Goal: Obtain resource: Obtain resource

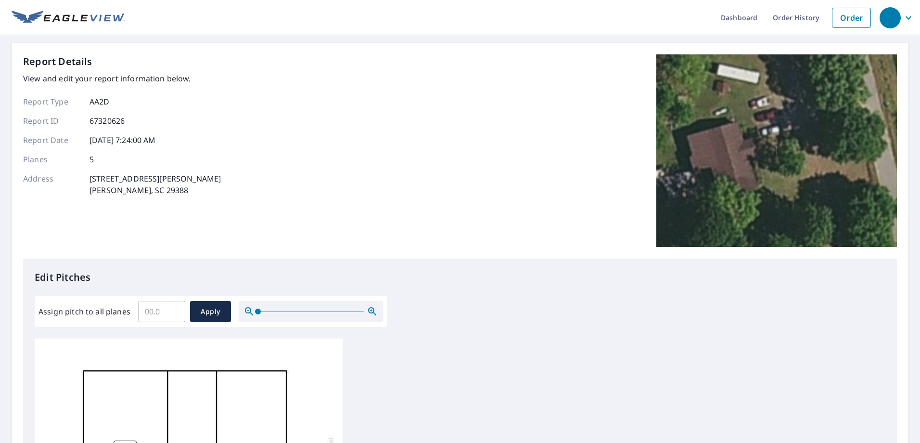
click at [161, 307] on input "Assign pitch to all planes" at bounding box center [161, 311] width 47 height 27
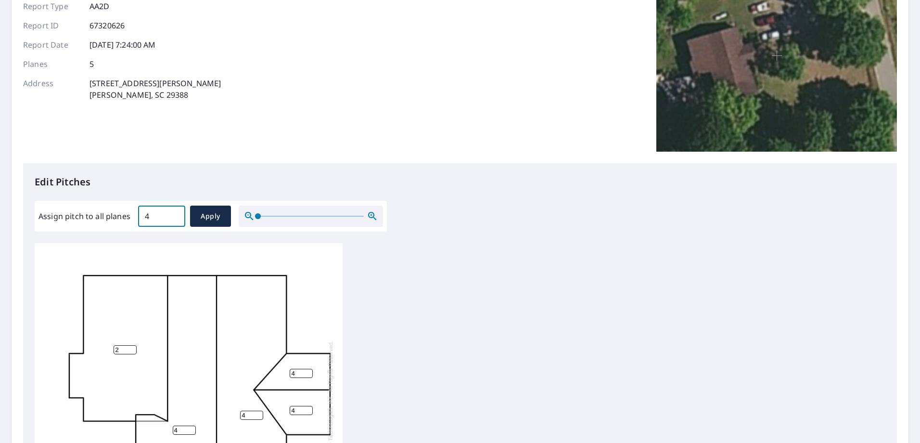
scroll to position [96, 0]
type input "4"
click at [207, 210] on span "Apply" at bounding box center [211, 215] width 26 height 12
type input "4"
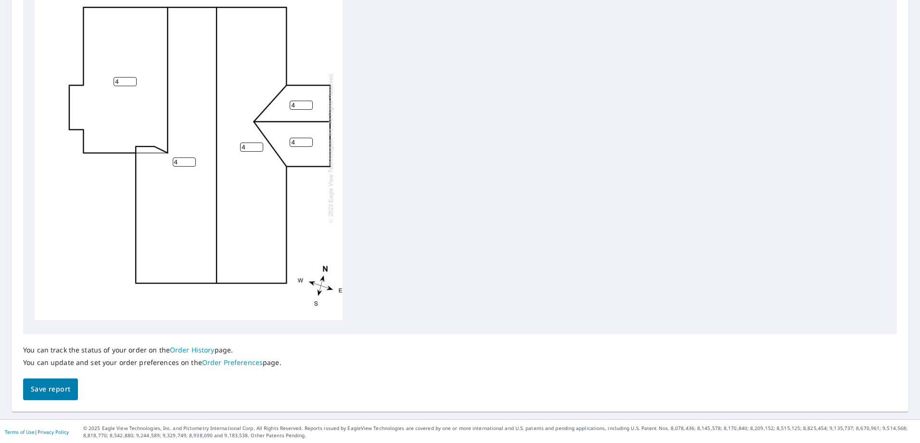
scroll to position [362, 0]
click at [58, 387] on span "Save report" at bounding box center [50, 388] width 39 height 12
click at [48, 387] on span "Save report" at bounding box center [50, 389] width 39 height 12
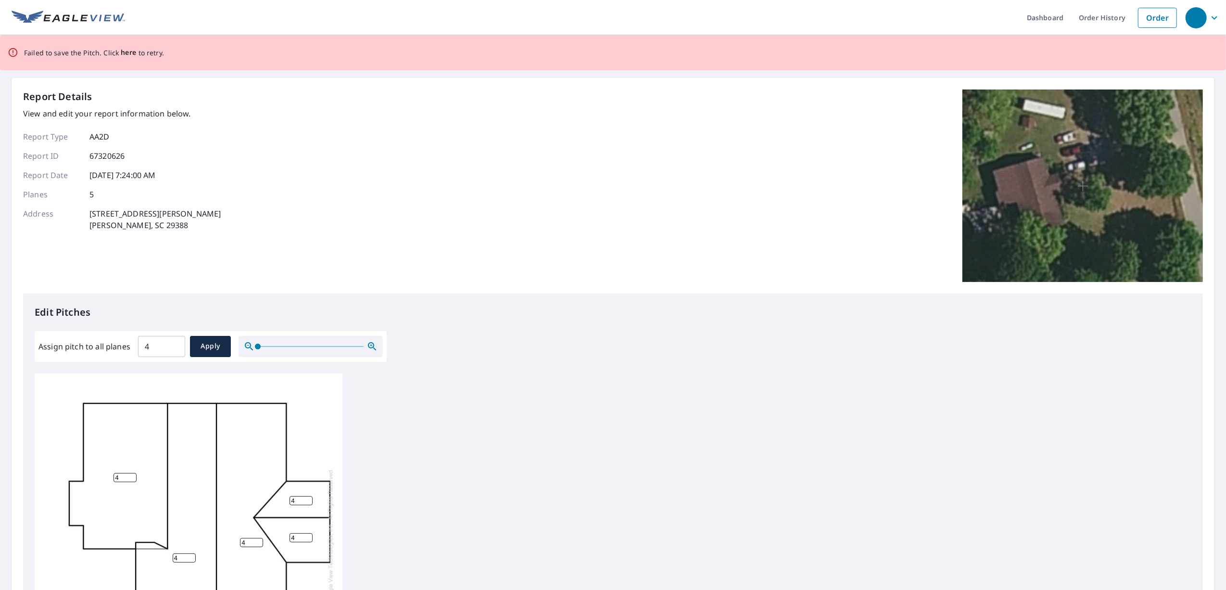
click at [123, 50] on span "here" at bounding box center [129, 53] width 16 height 12
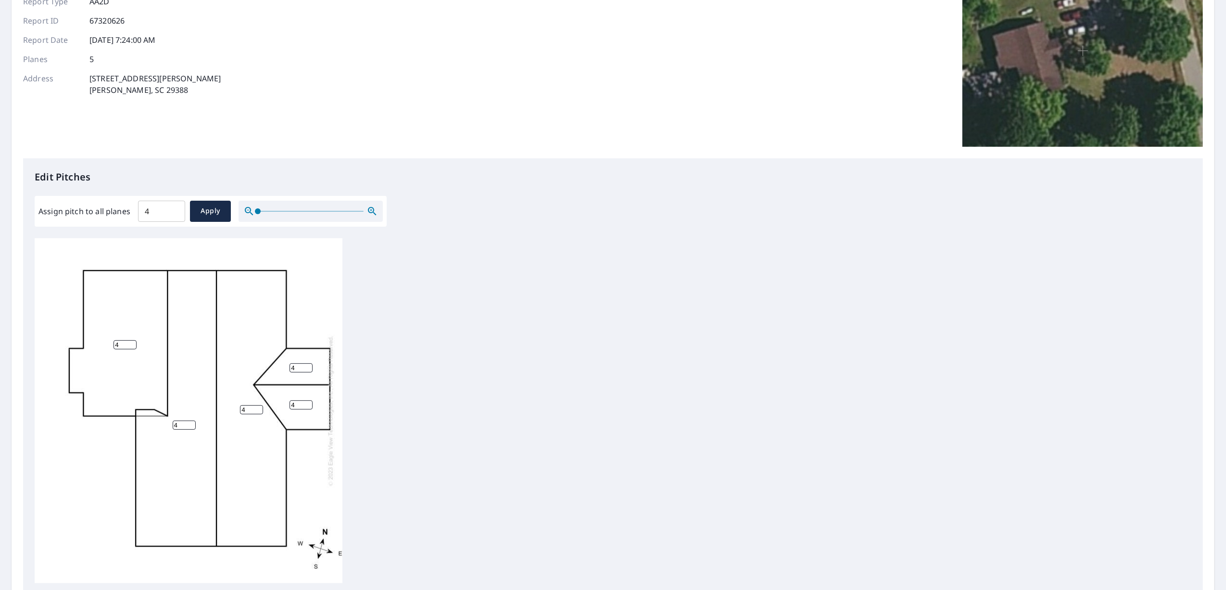
scroll to position [0, 0]
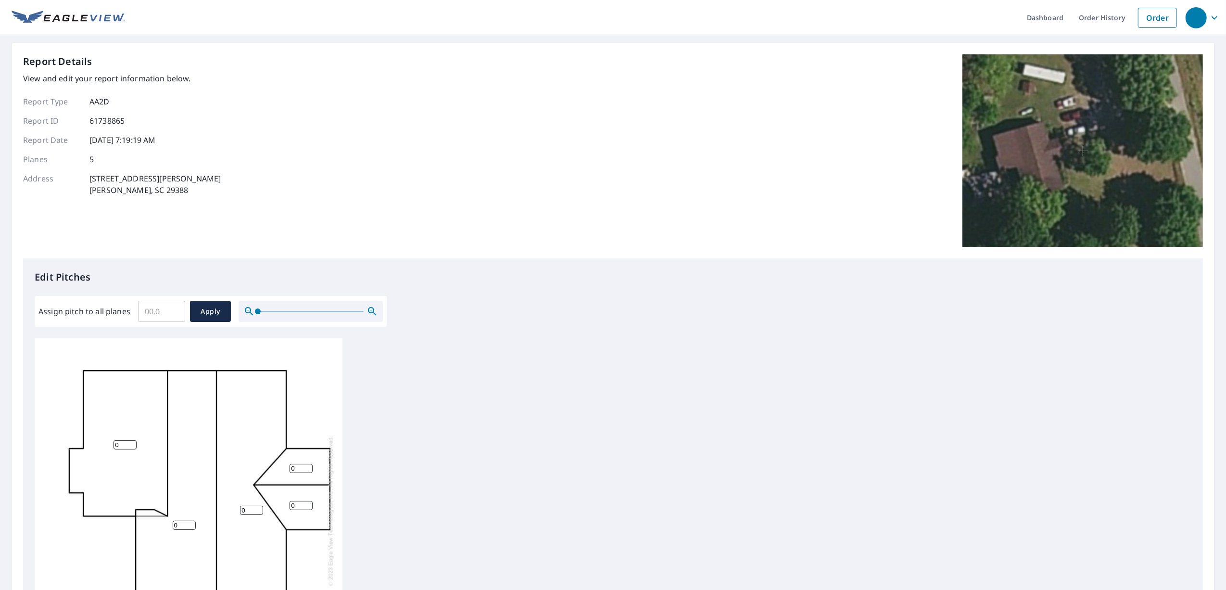
click at [164, 317] on input "Assign pitch to all planes" at bounding box center [161, 311] width 47 height 27
type input "4"
click at [212, 312] on span "Apply" at bounding box center [211, 312] width 26 height 12
type input "4"
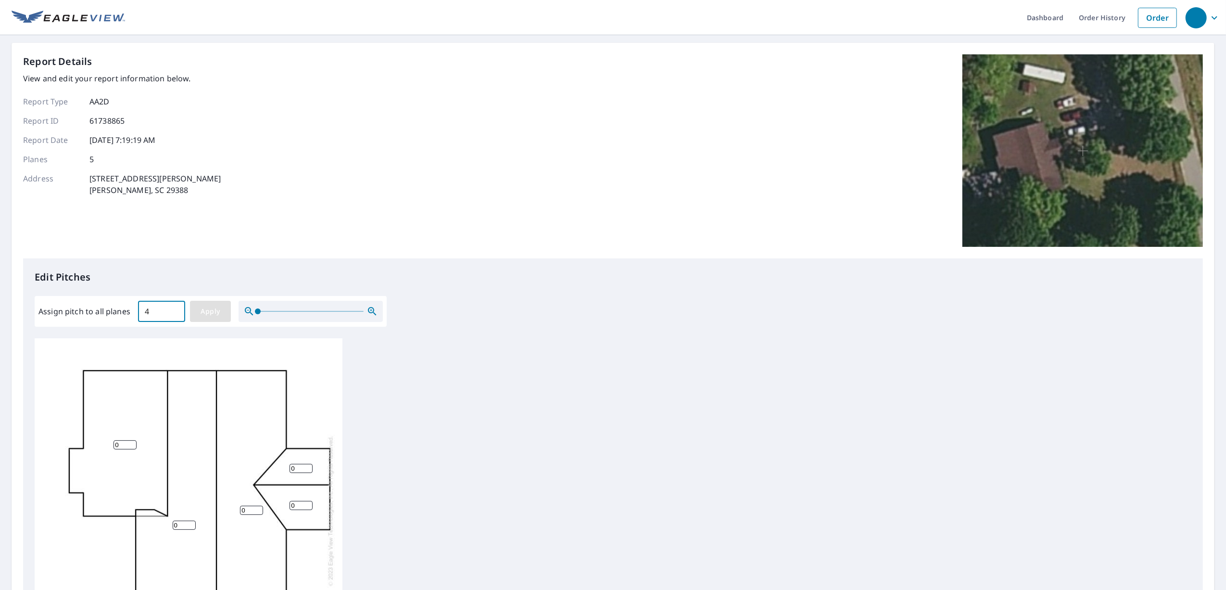
type input "4"
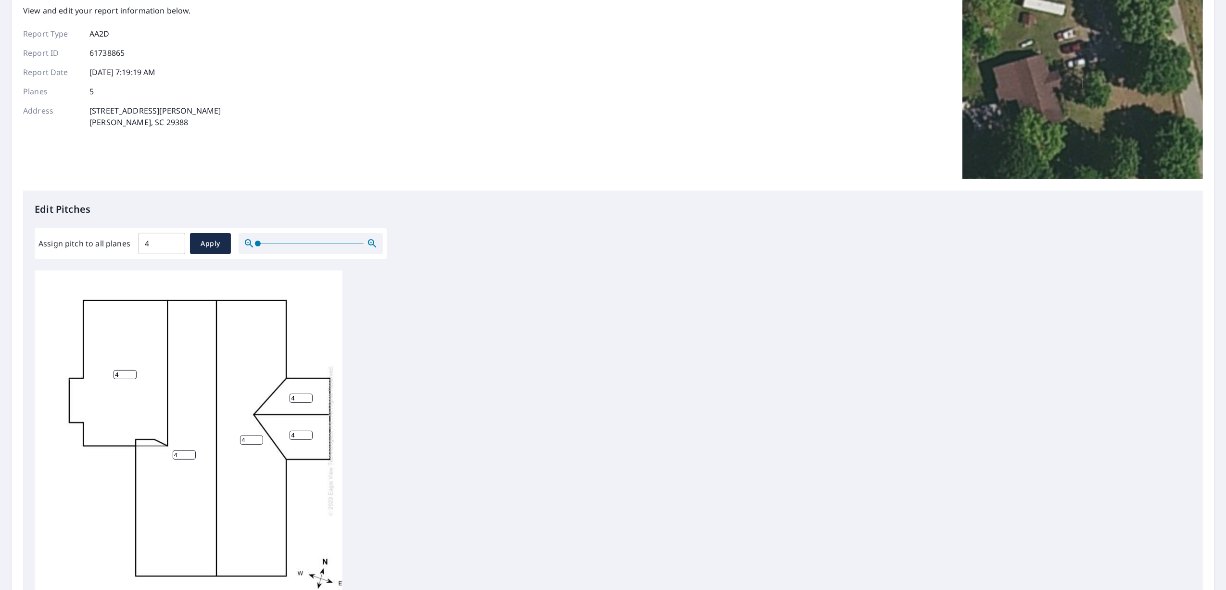
scroll to position [207, 0]
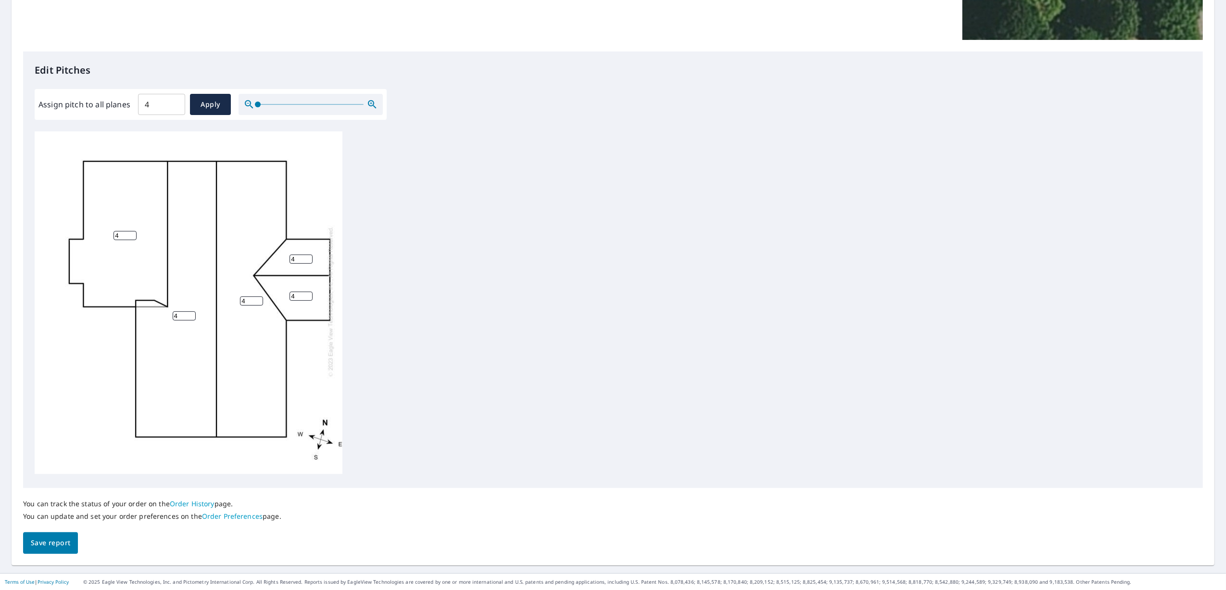
click at [41, 546] on span "Save report" at bounding box center [50, 543] width 39 height 12
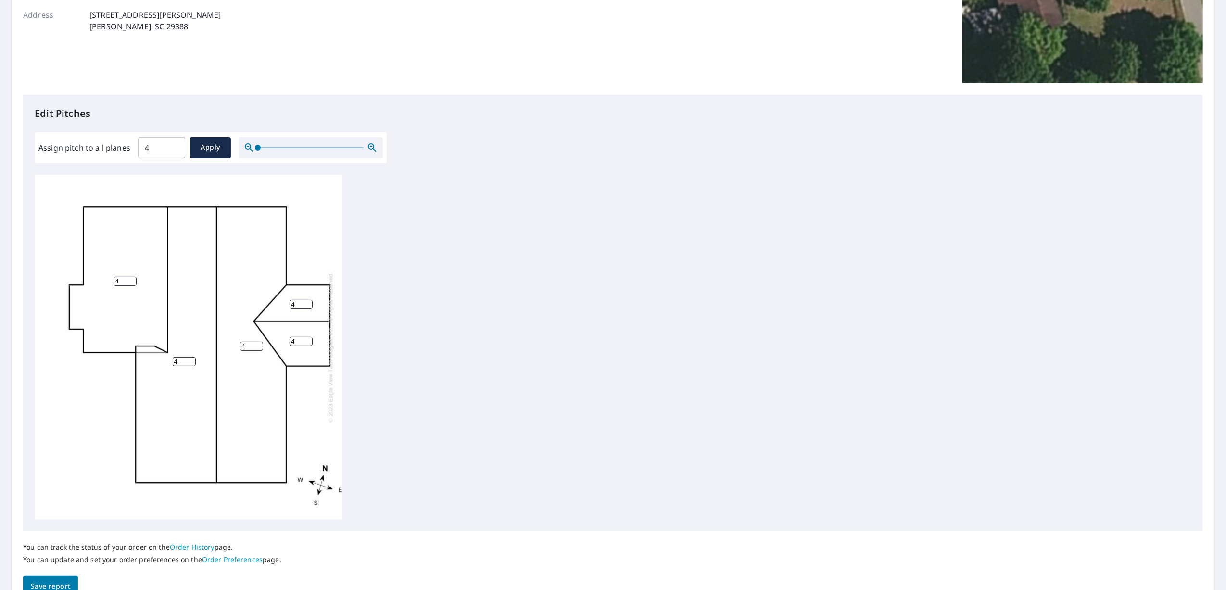
scroll to position [242, 0]
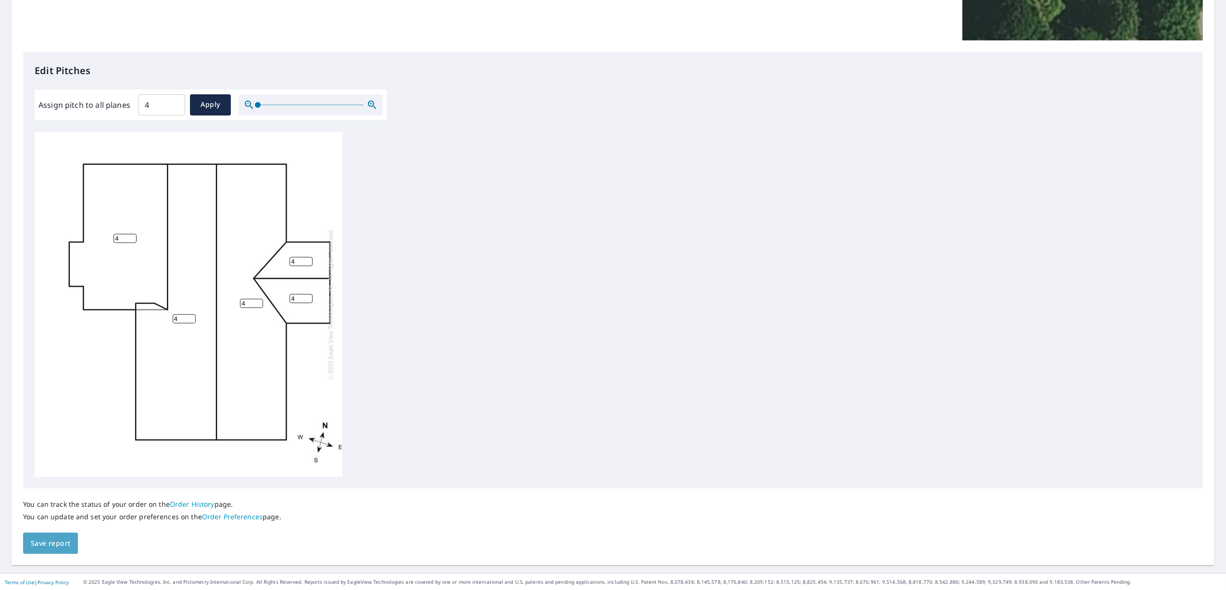
click at [49, 536] on button "Save report" at bounding box center [50, 544] width 55 height 22
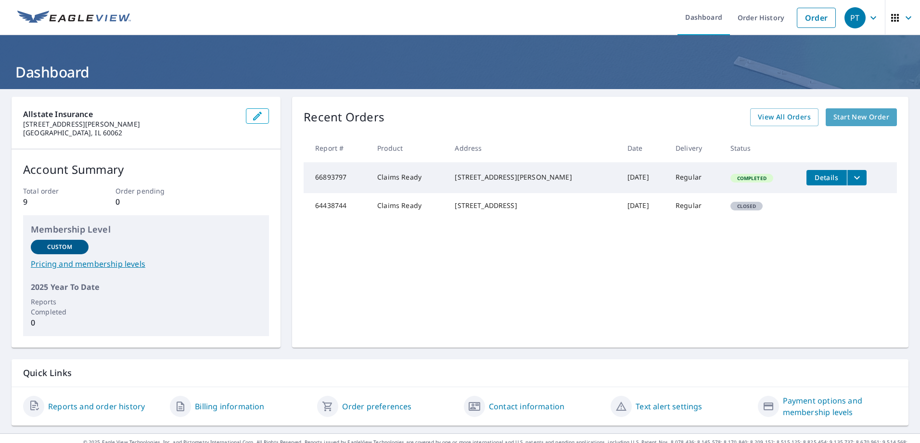
click at [846, 120] on span "Start New Order" at bounding box center [861, 117] width 56 height 12
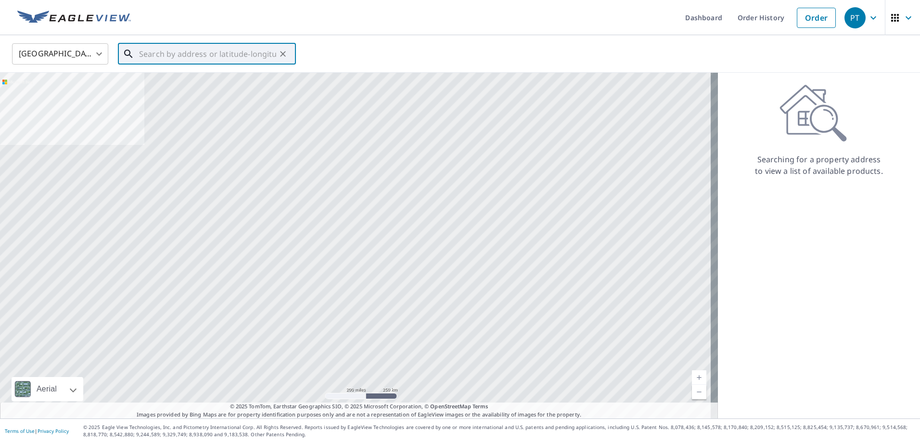
click at [169, 56] on input "text" at bounding box center [207, 53] width 137 height 27
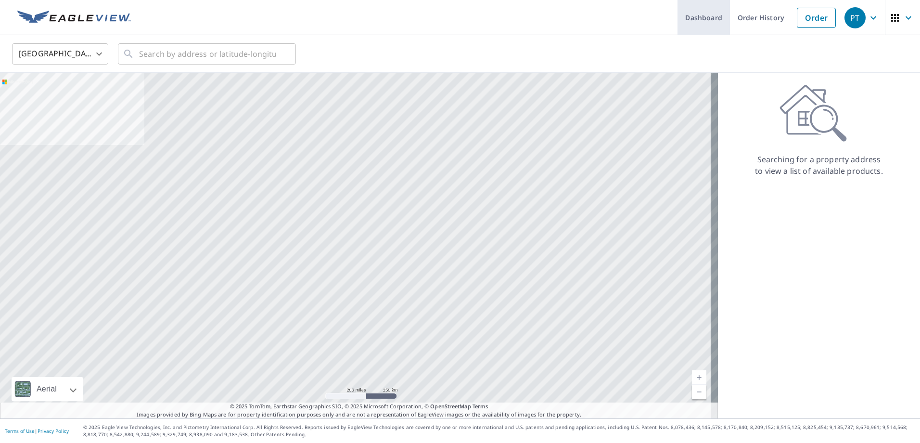
click at [683, 15] on link "Dashboard" at bounding box center [703, 17] width 52 height 35
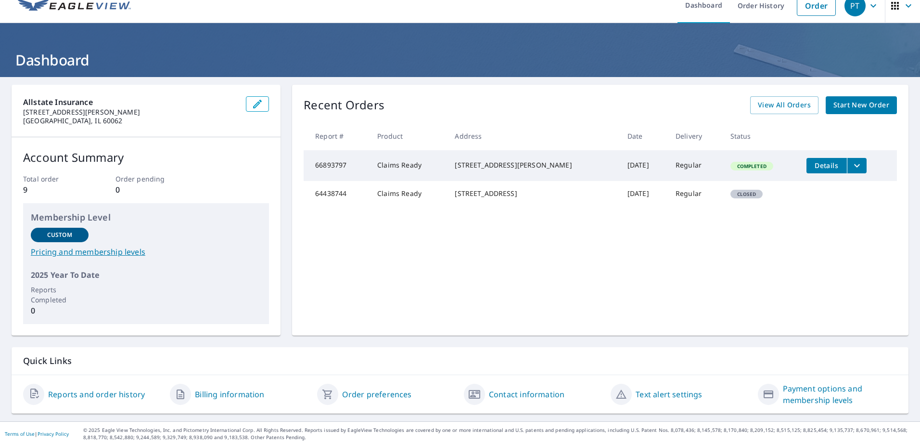
scroll to position [15, 0]
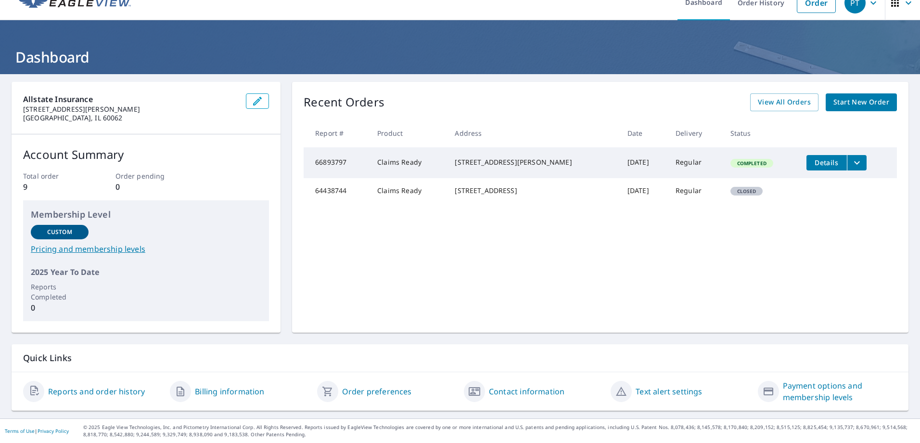
click at [847, 101] on span "Start New Order" at bounding box center [861, 102] width 56 height 12
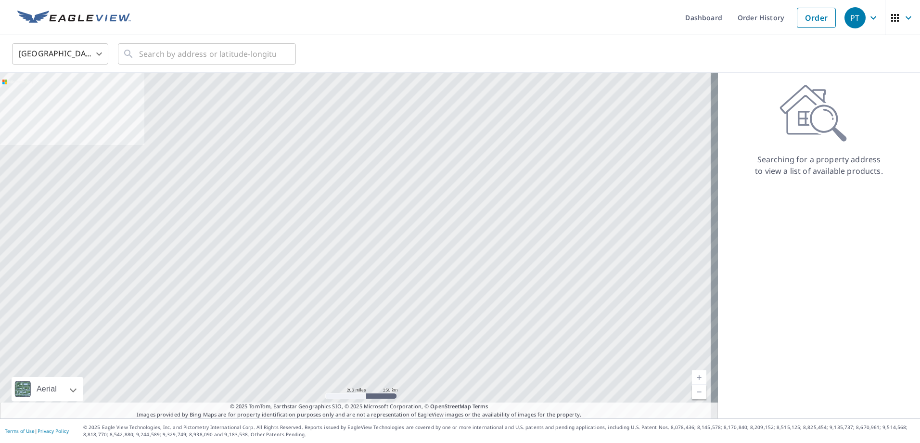
click at [825, 120] on icon at bounding box center [812, 113] width 67 height 58
click at [179, 51] on input "text" at bounding box center [207, 53] width 137 height 27
paste input "689 GROGAN RD, WOODRUFF, SC, 29388 -9366"
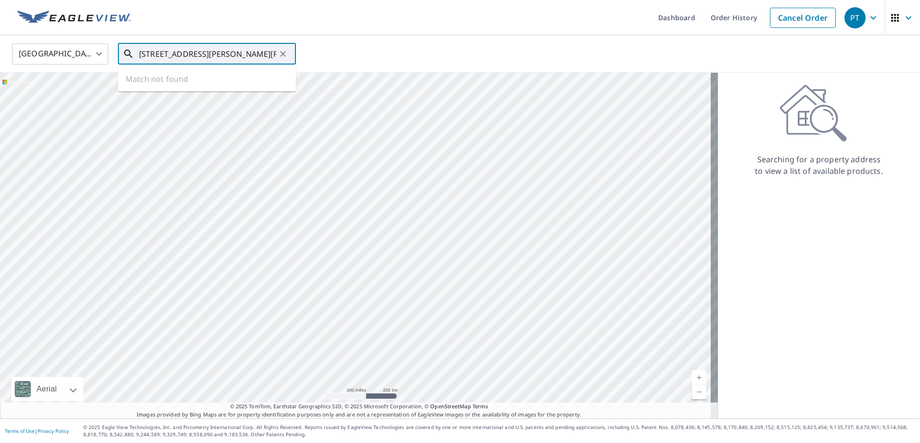
scroll to position [0, 34]
type input "689 Grogan Rd Woodruff, SC 29388"
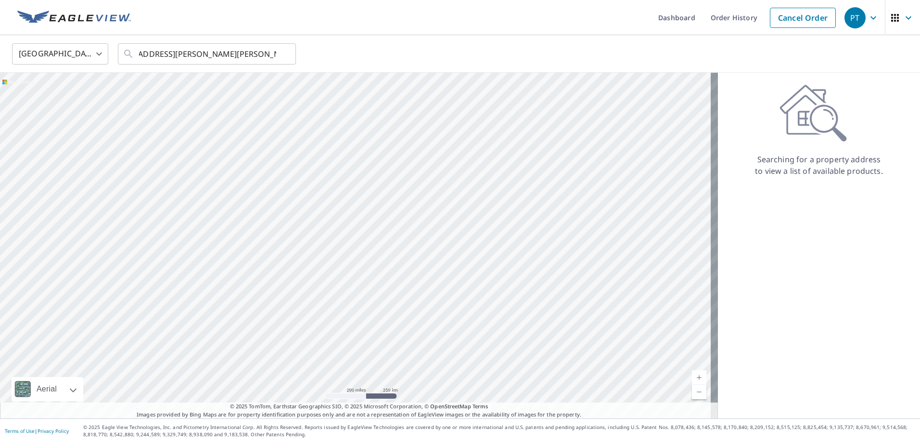
scroll to position [0, 0]
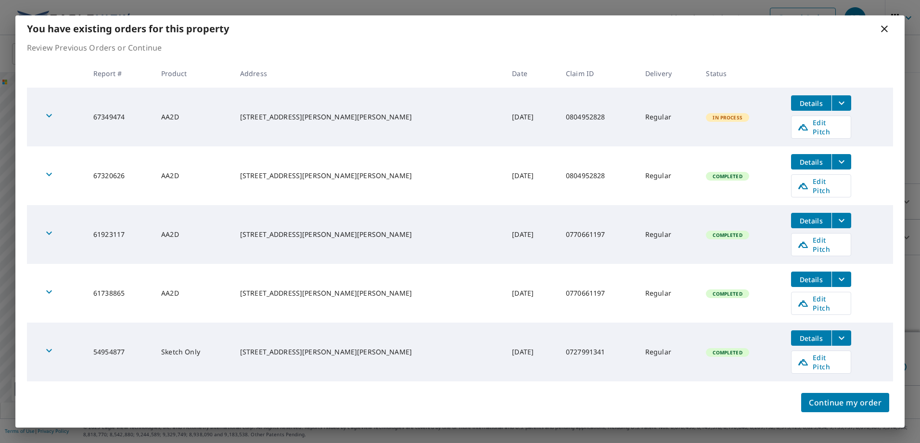
click at [836, 156] on icon "filesDropdownBtn-67320626" at bounding box center [842, 162] width 12 height 12
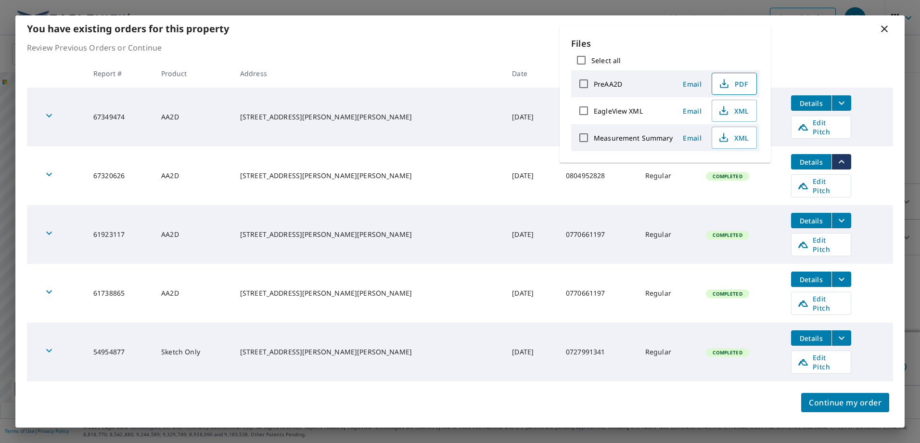
click at [746, 86] on span "PDF" at bounding box center [733, 84] width 31 height 12
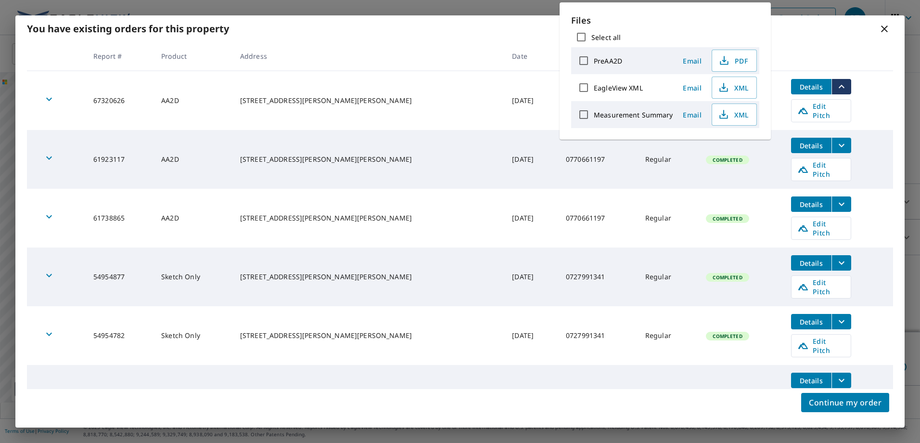
scroll to position [115, 0]
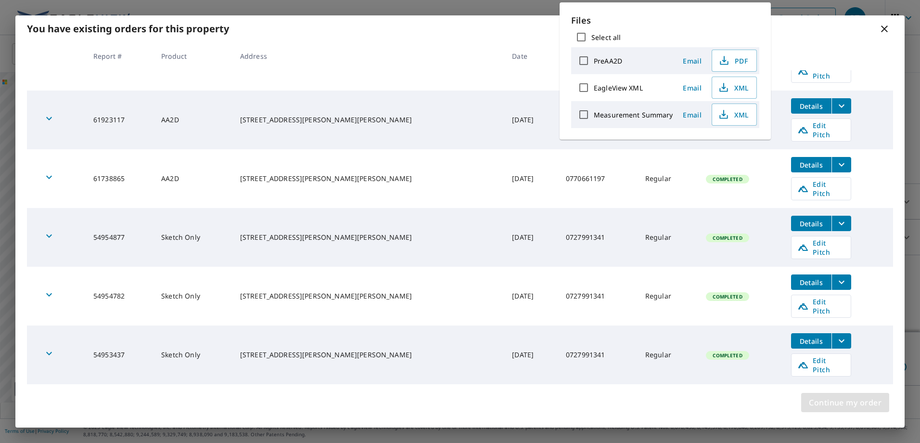
click at [850, 405] on span "Continue my order" at bounding box center [845, 402] width 73 height 13
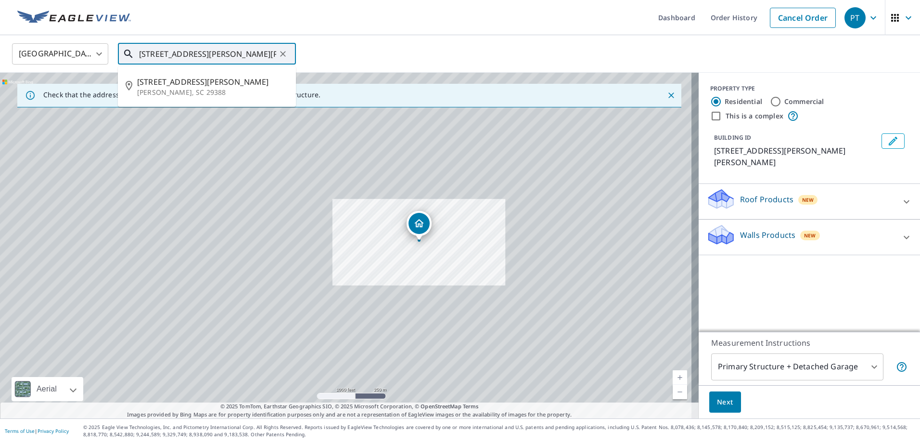
click at [270, 52] on input "689 Grogan Rd Woodruff, SC 29388" at bounding box center [207, 53] width 137 height 27
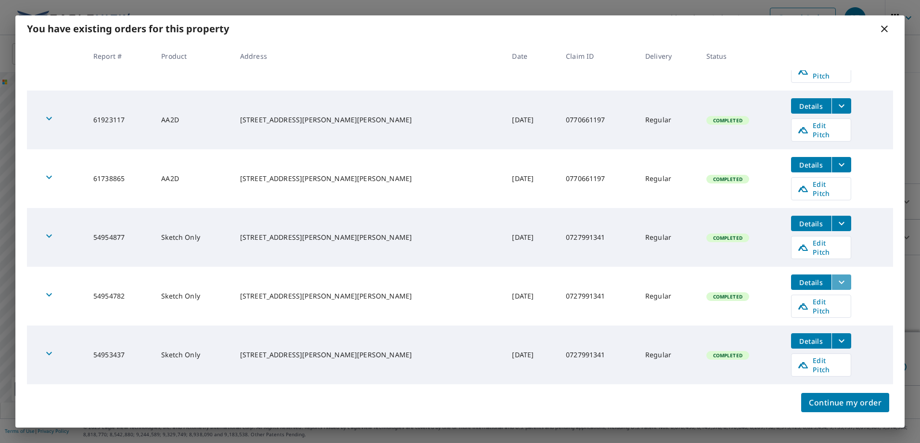
click at [836, 276] on icon "filesDropdownBtn-54954782" at bounding box center [842, 282] width 12 height 12
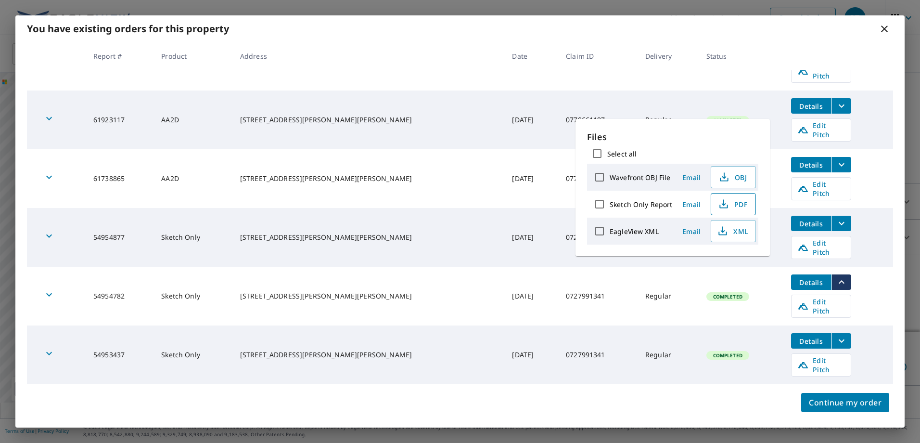
click at [732, 204] on span "PDF" at bounding box center [732, 204] width 31 height 12
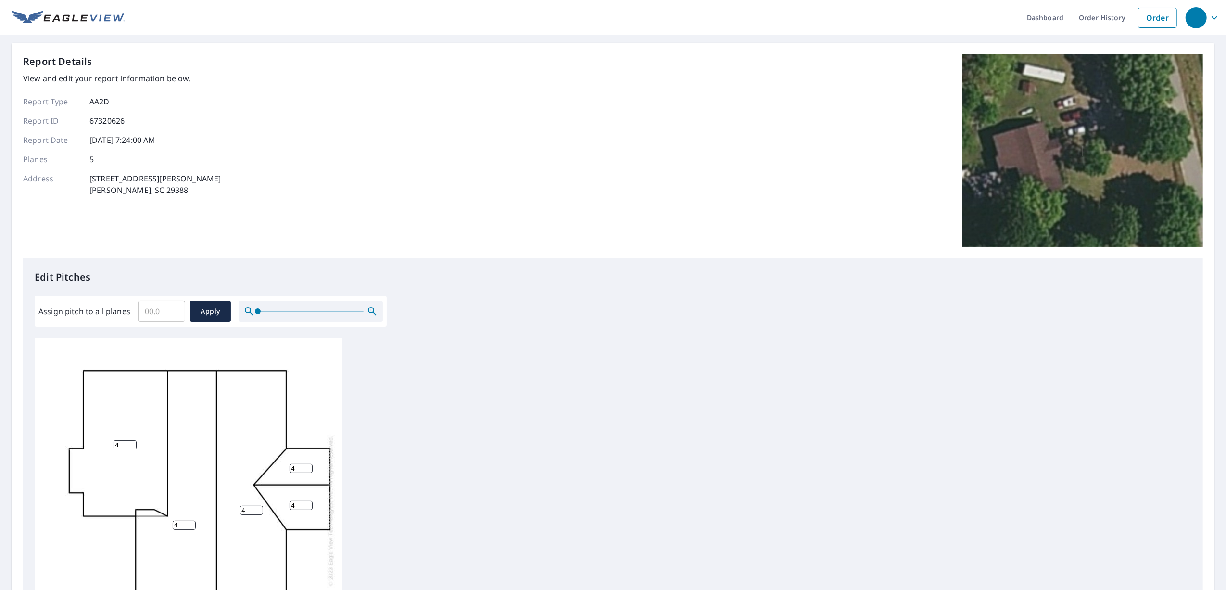
click at [160, 313] on input "Assign pitch to all planes" at bounding box center [161, 311] width 47 height 27
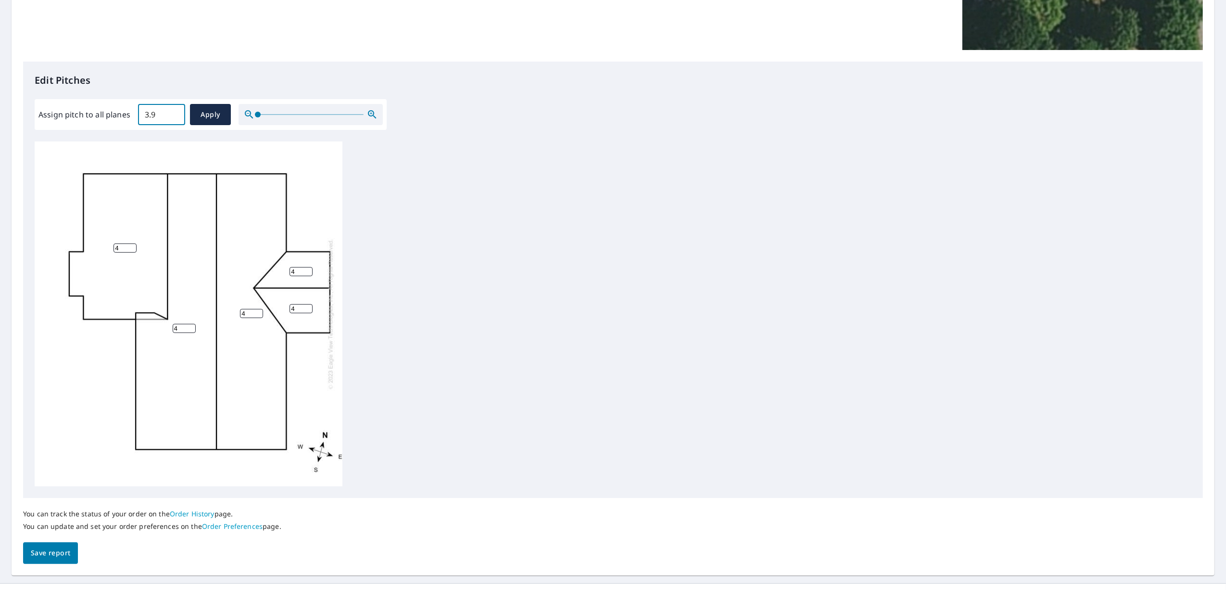
scroll to position [207, 0]
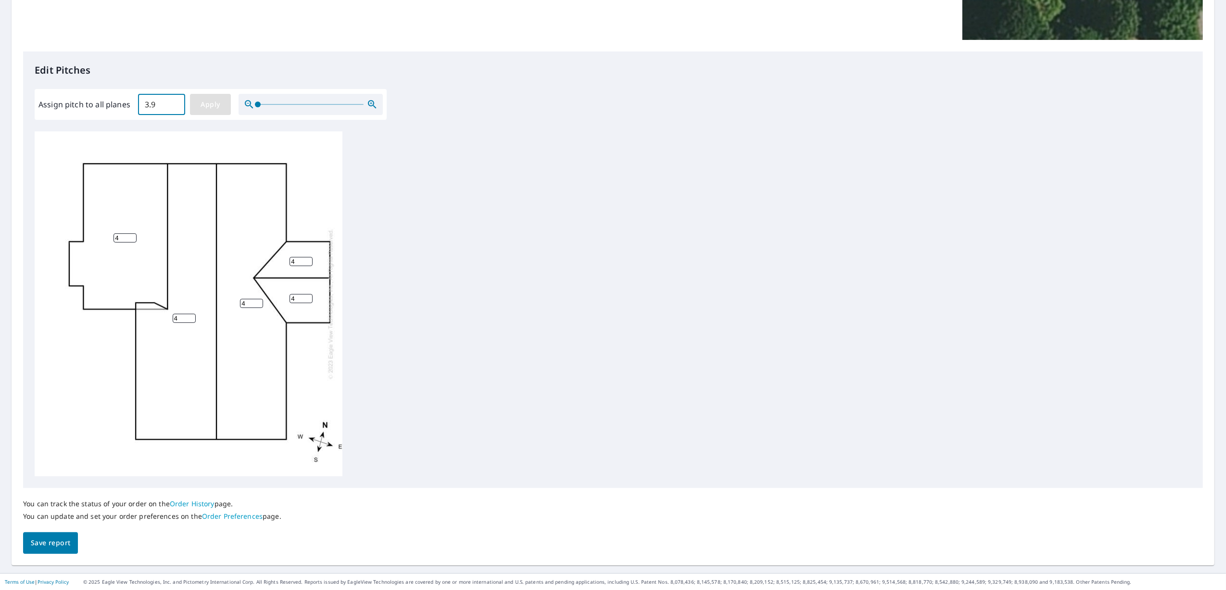
type input "3.9"
click at [202, 104] on span "Apply" at bounding box center [211, 105] width 26 height 12
type input "3.9"
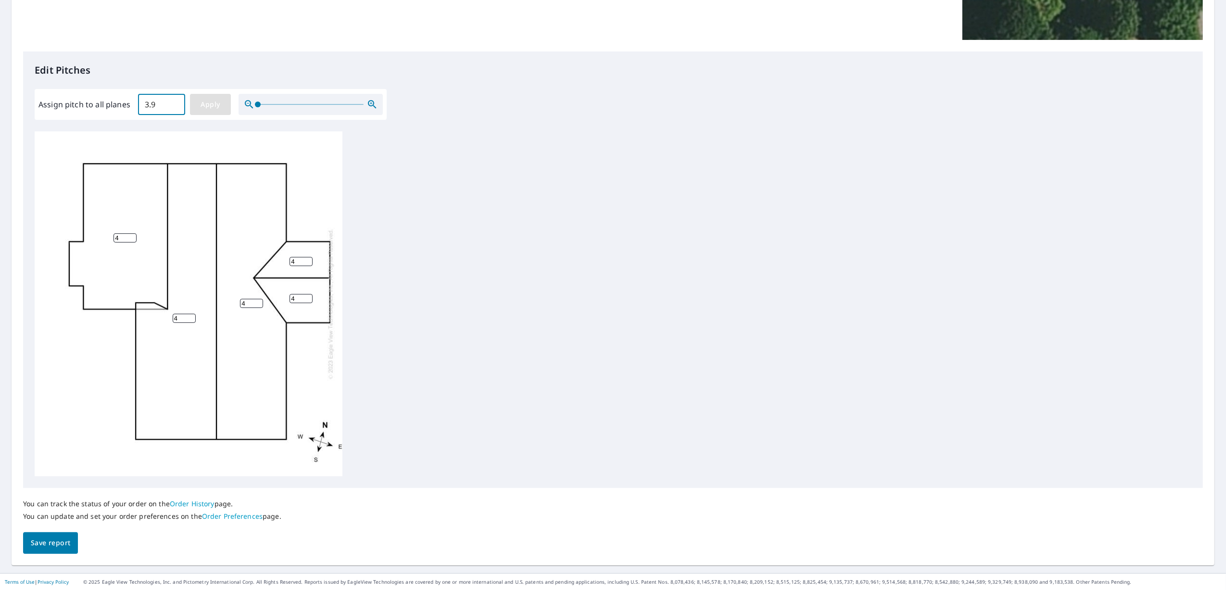
type input "3.9"
click at [153, 106] on input "3.9" at bounding box center [161, 104] width 47 height 27
type input "3"
type input "4"
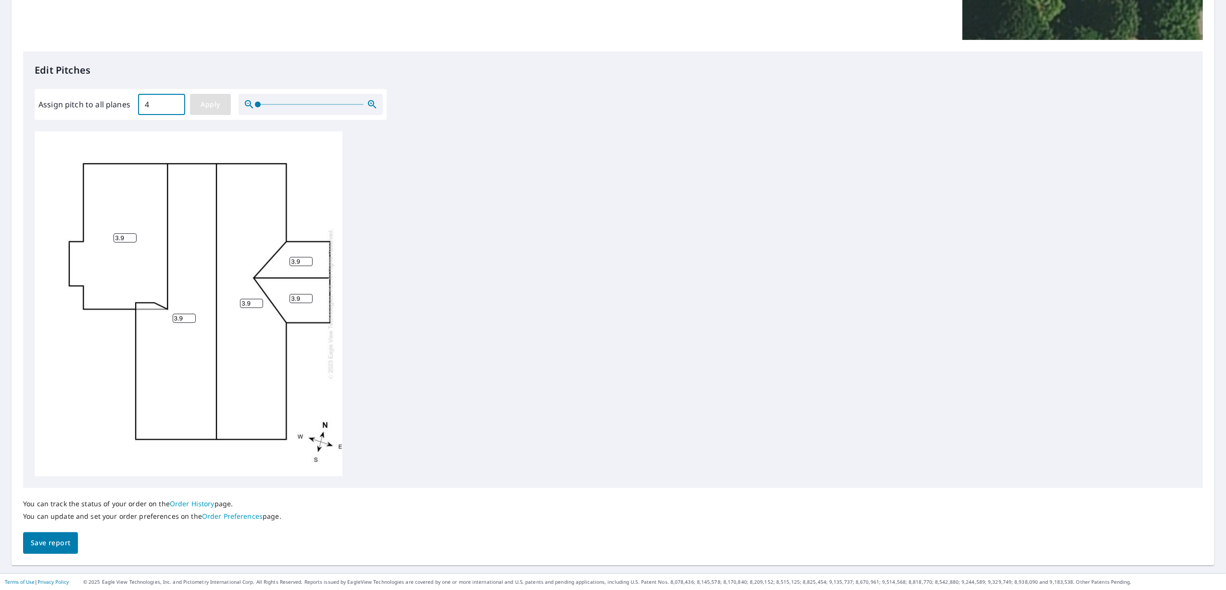
click at [209, 111] on button "Apply" at bounding box center [210, 104] width 41 height 21
type input "4"
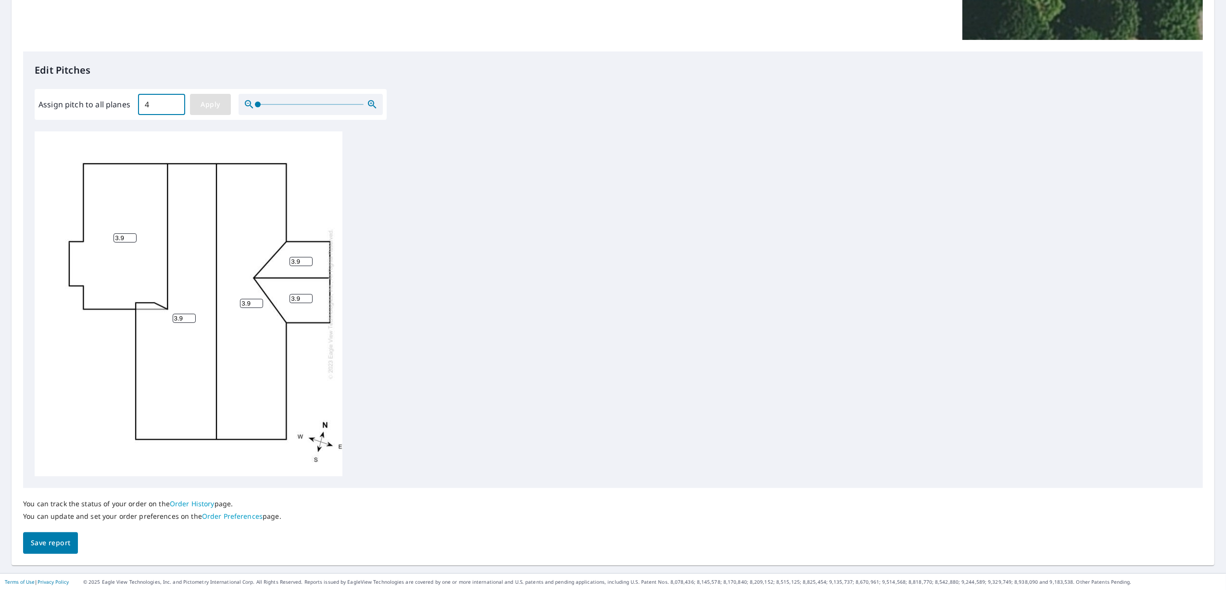
type input "4"
click at [54, 543] on span "Save report" at bounding box center [50, 543] width 39 height 12
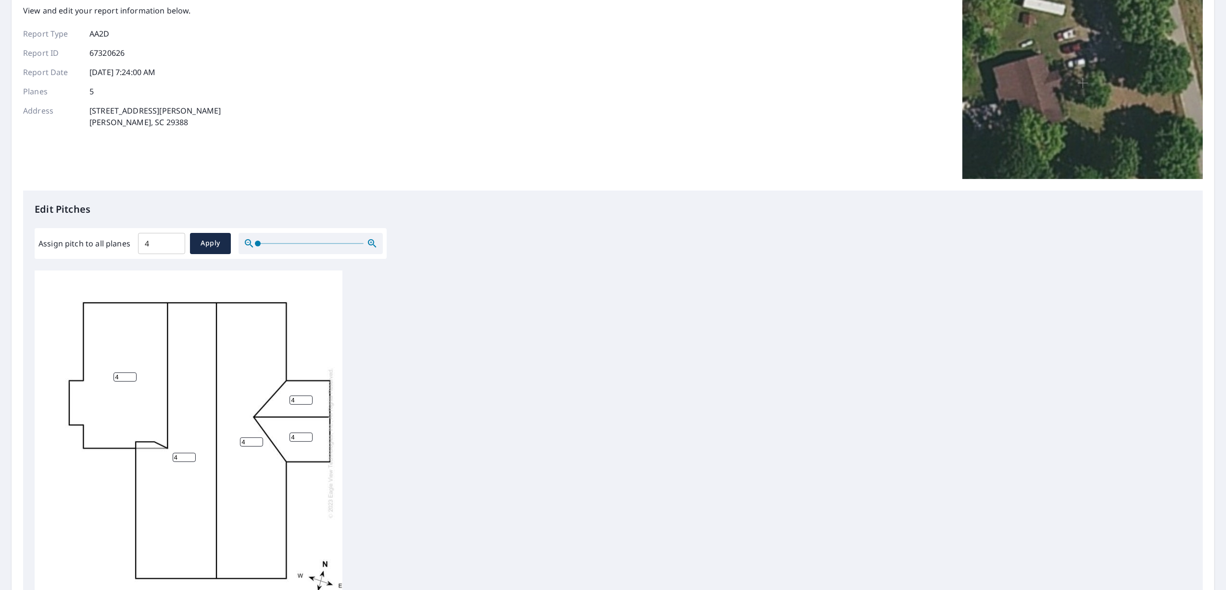
scroll to position [0, 0]
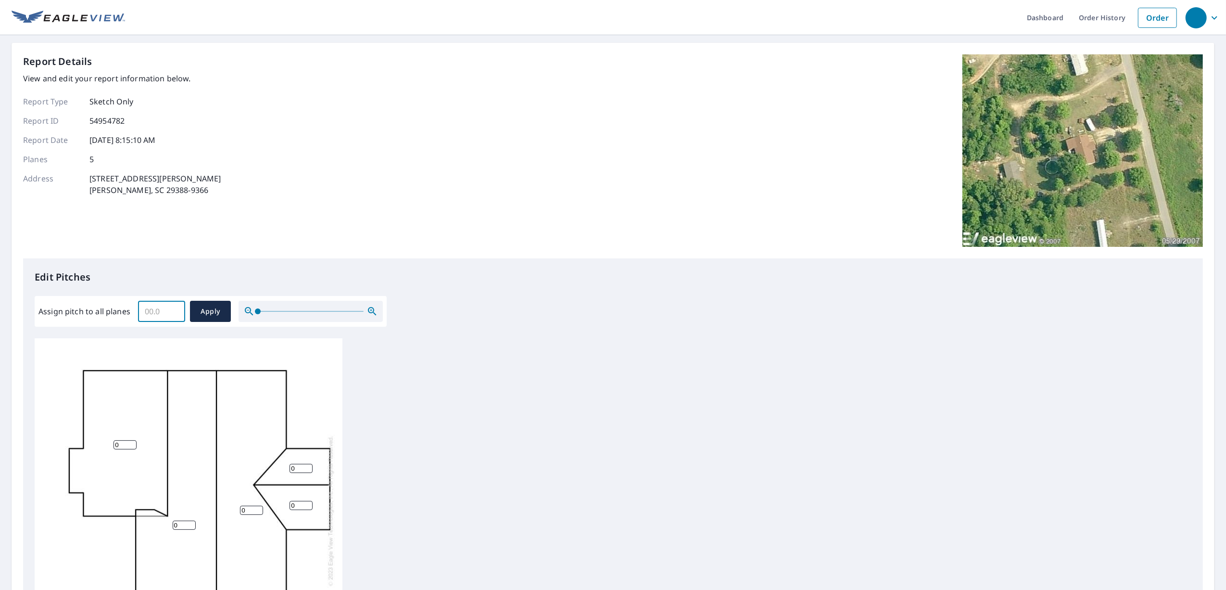
click at [166, 319] on input "Assign pitch to all planes" at bounding box center [161, 311] width 47 height 27
type input "4"
click at [210, 313] on span "Apply" at bounding box center [211, 312] width 26 height 12
type input "4"
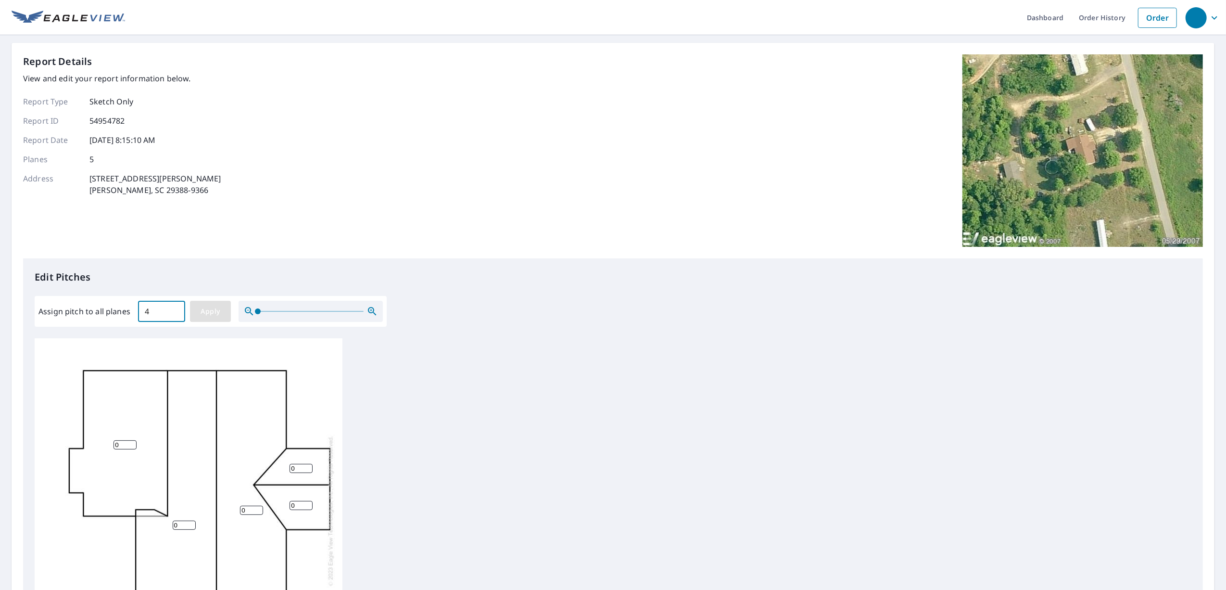
type input "4"
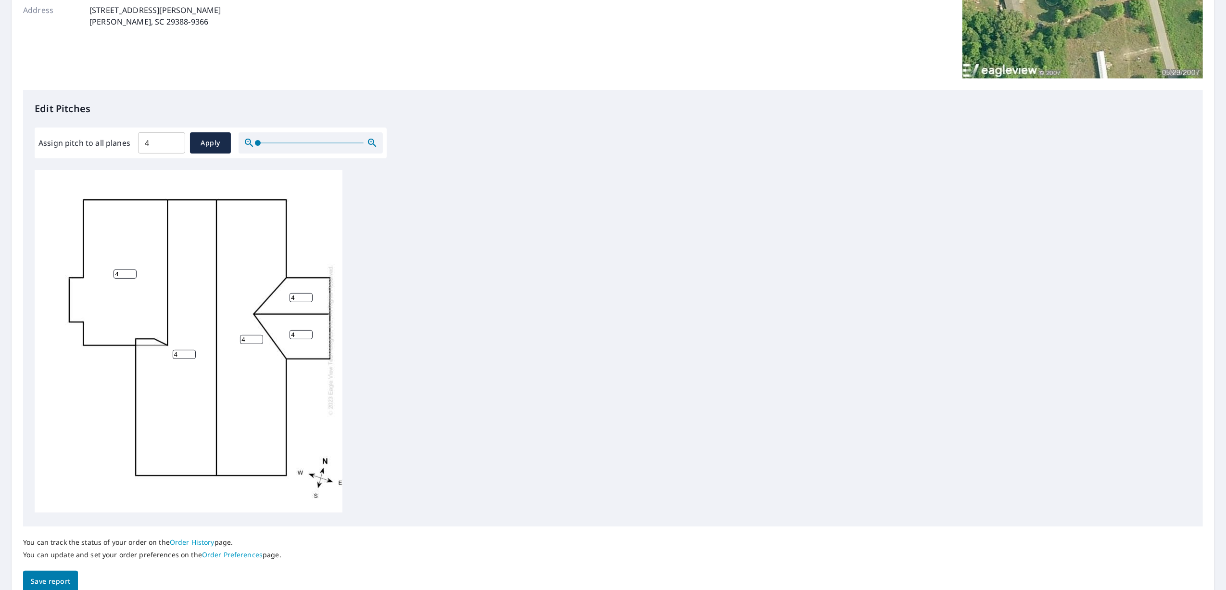
scroll to position [207, 0]
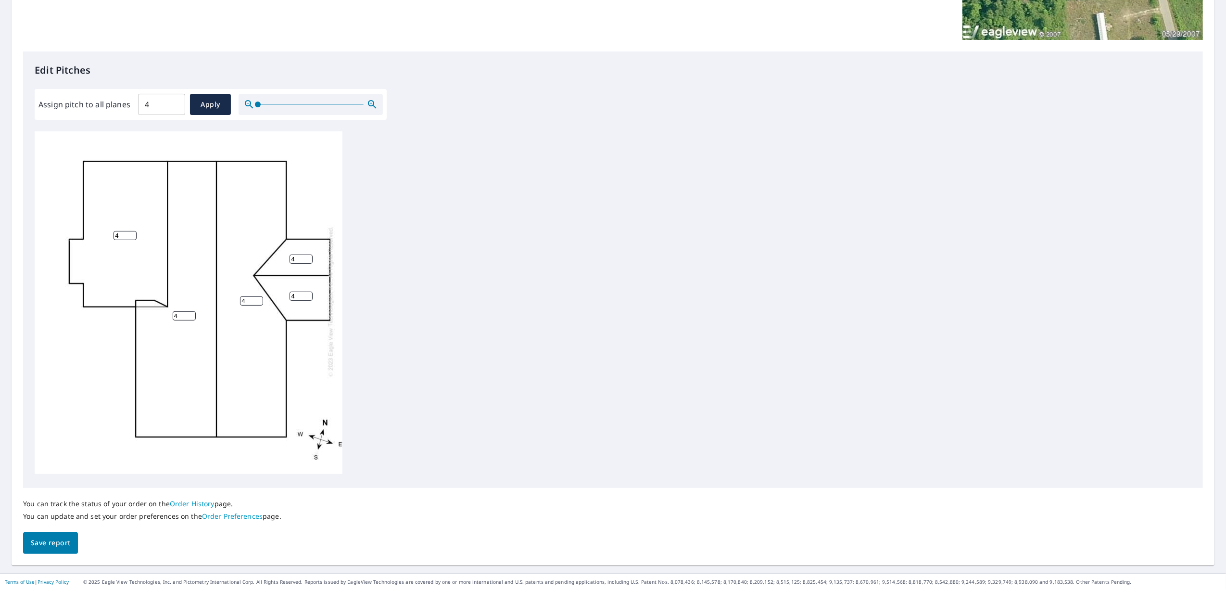
click at [56, 539] on span "Save report" at bounding box center [50, 543] width 39 height 12
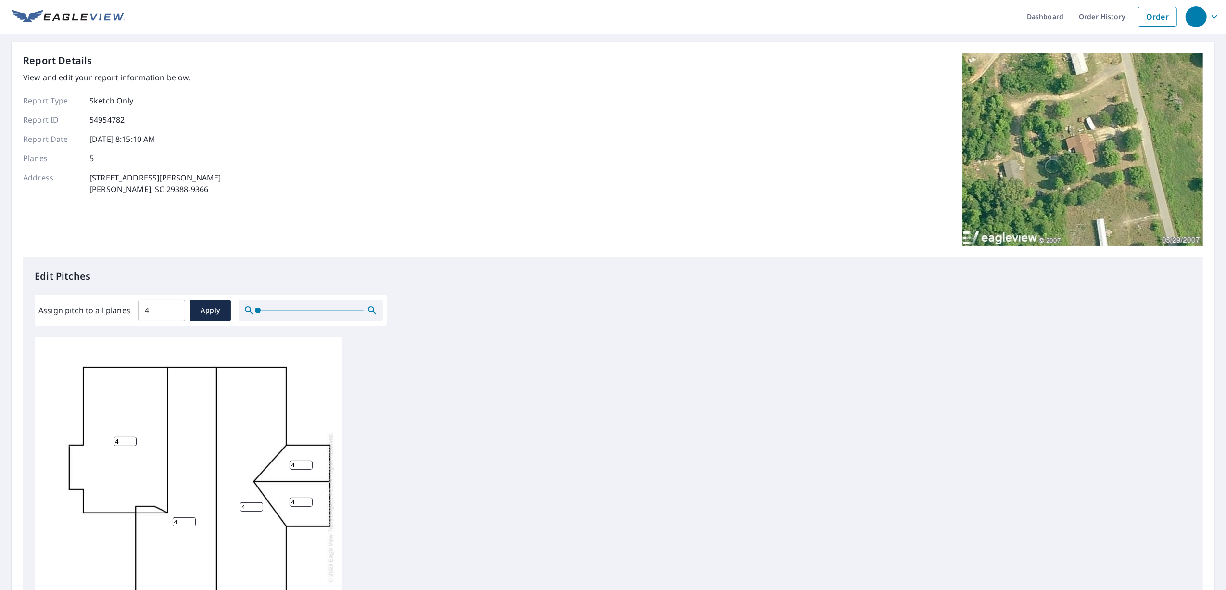
scroll to position [0, 0]
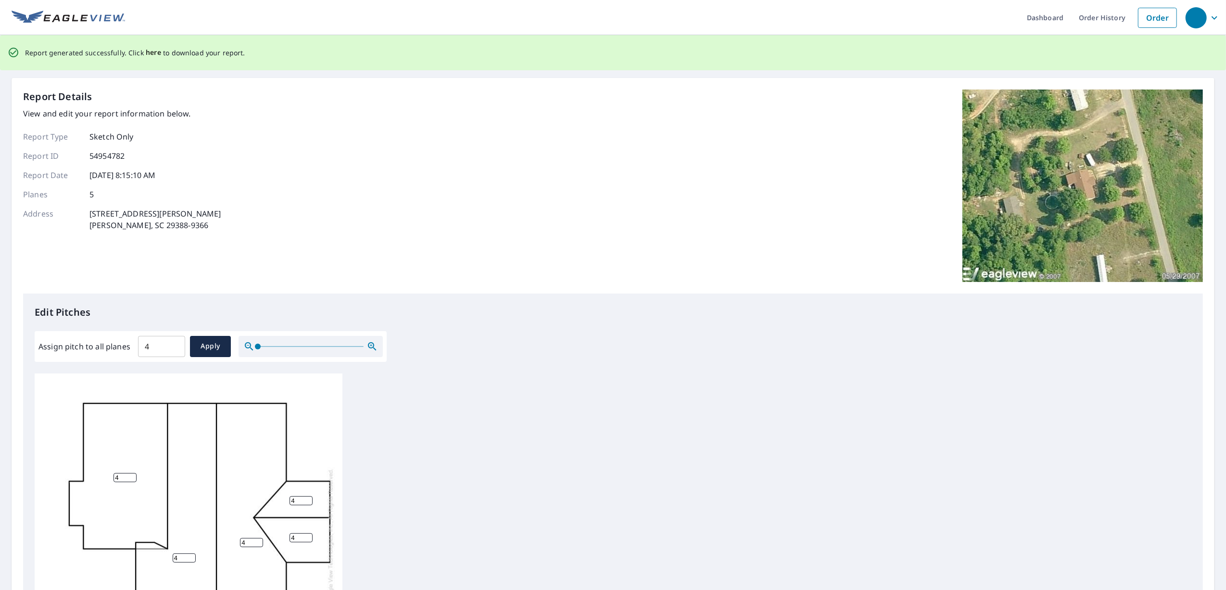
click at [151, 55] on span "here" at bounding box center [154, 53] width 16 height 12
